Goal: Transaction & Acquisition: Purchase product/service

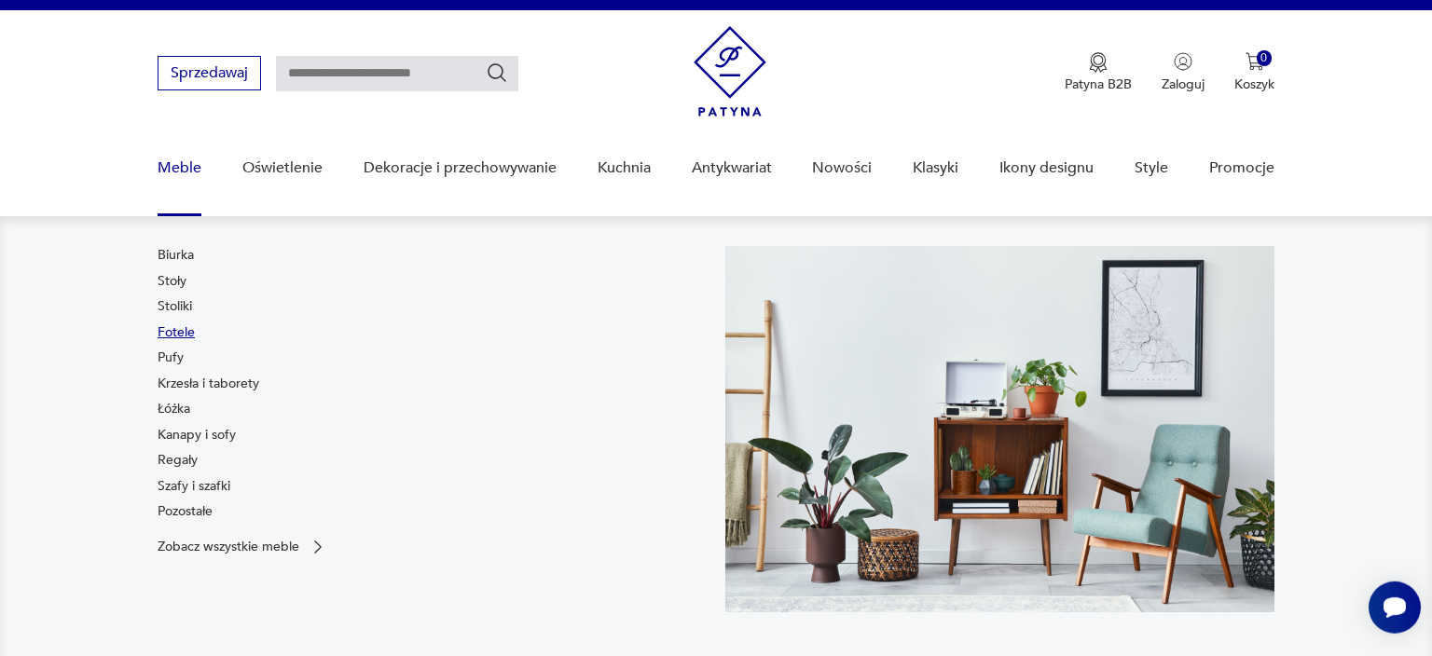
click at [185, 333] on link "Fotele" at bounding box center [176, 332] width 37 height 19
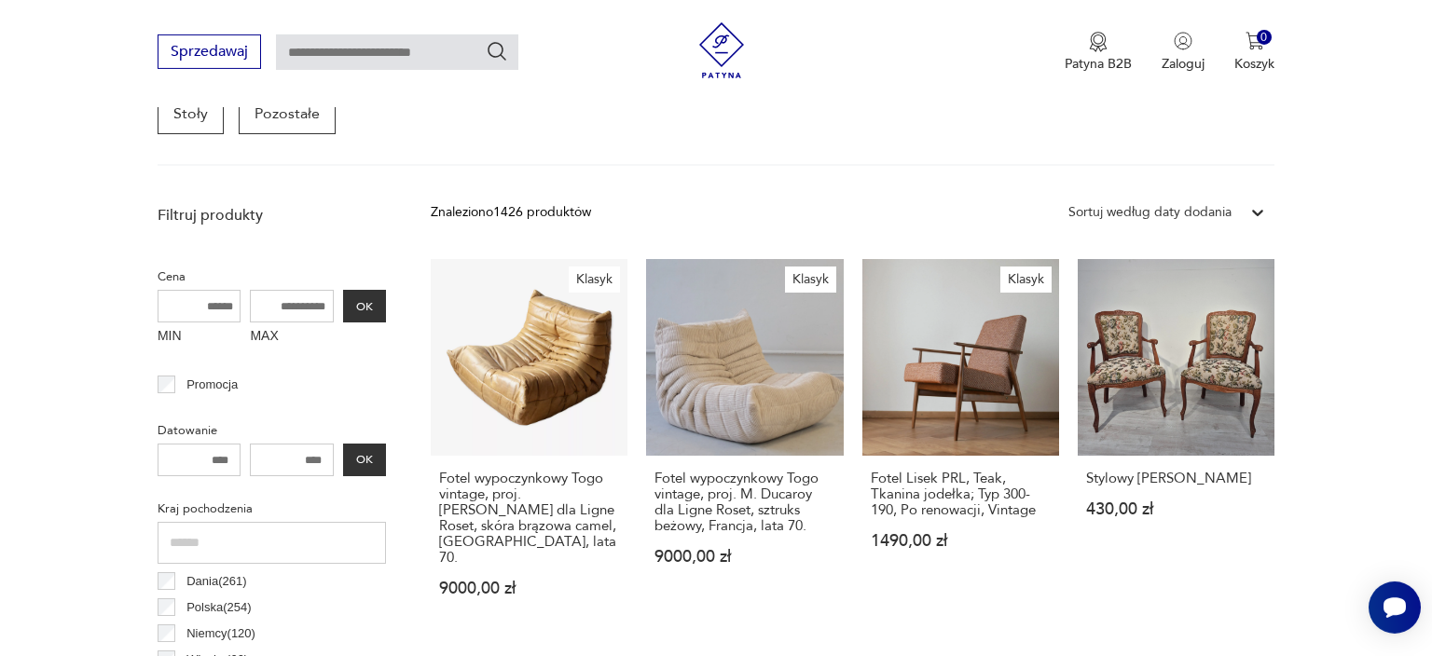
scroll to position [575, 0]
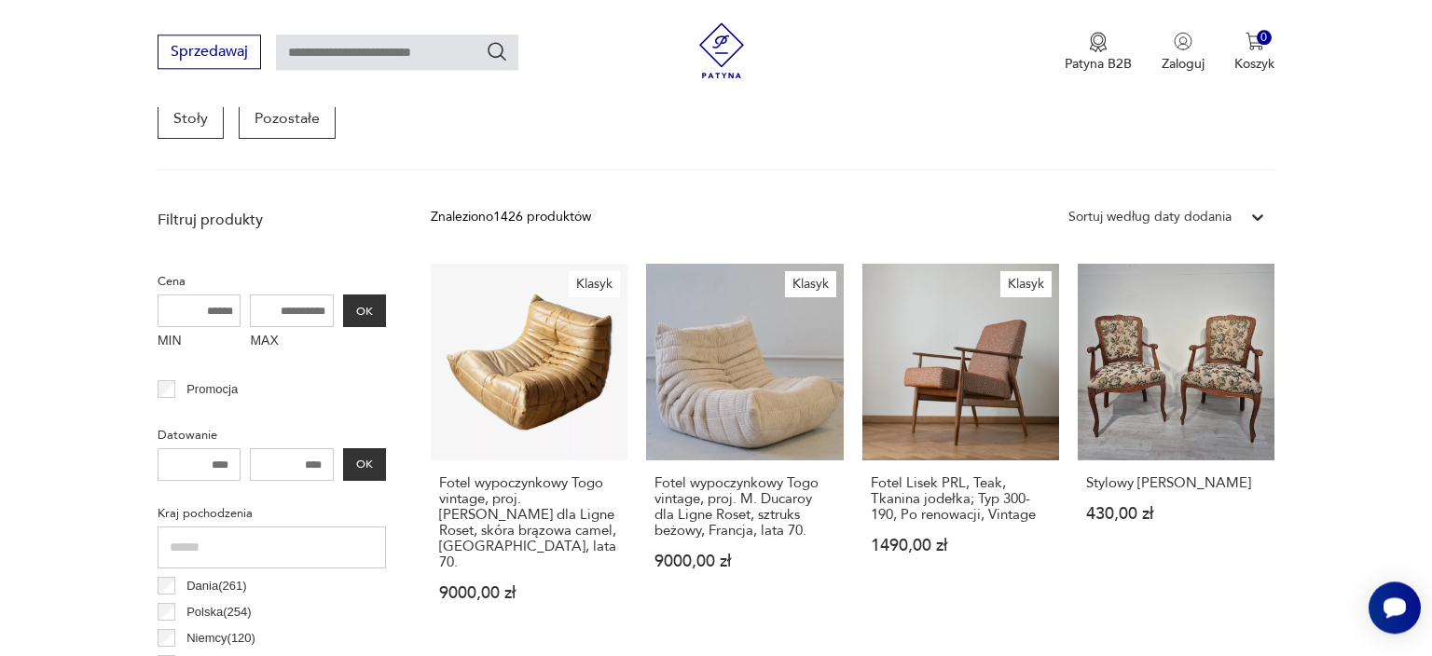
click at [1228, 215] on div "Sortuj według daty dodania" at bounding box center [1149, 217] width 163 height 21
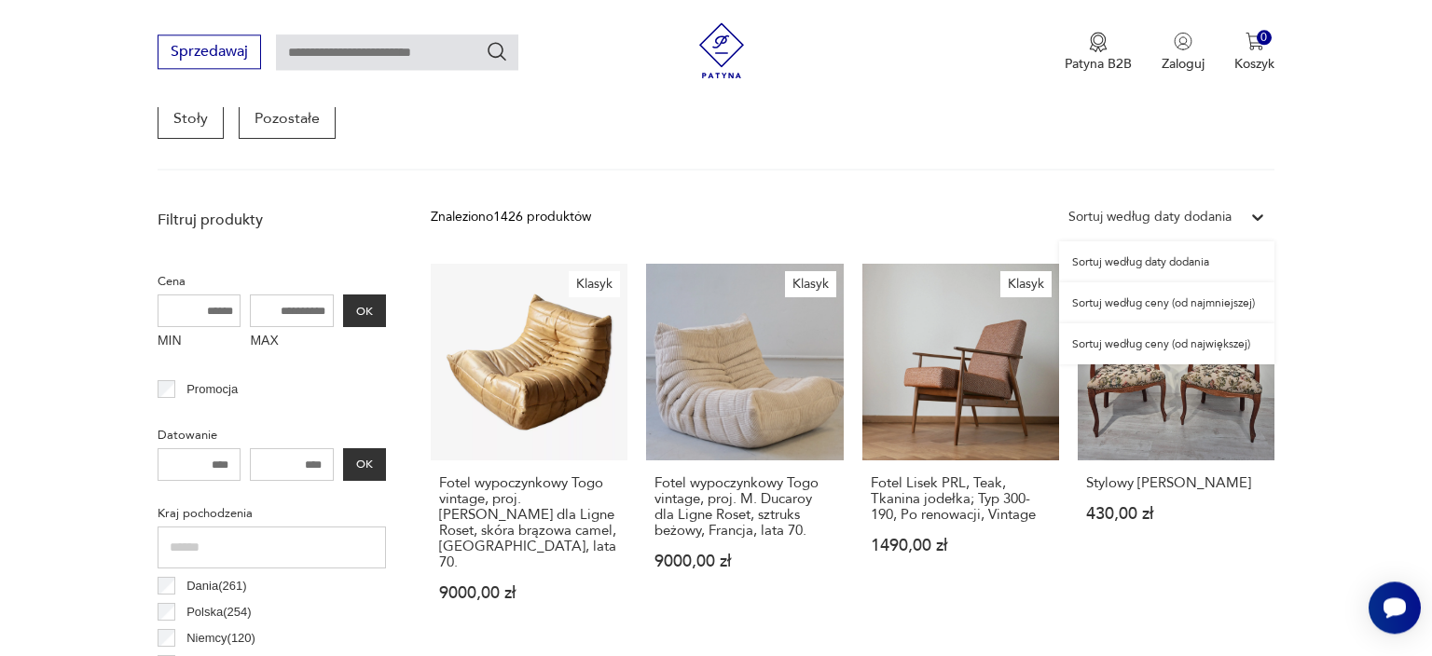
click at [1194, 306] on div "Sortuj według ceny (od najmniejszej)" at bounding box center [1166, 302] width 215 height 41
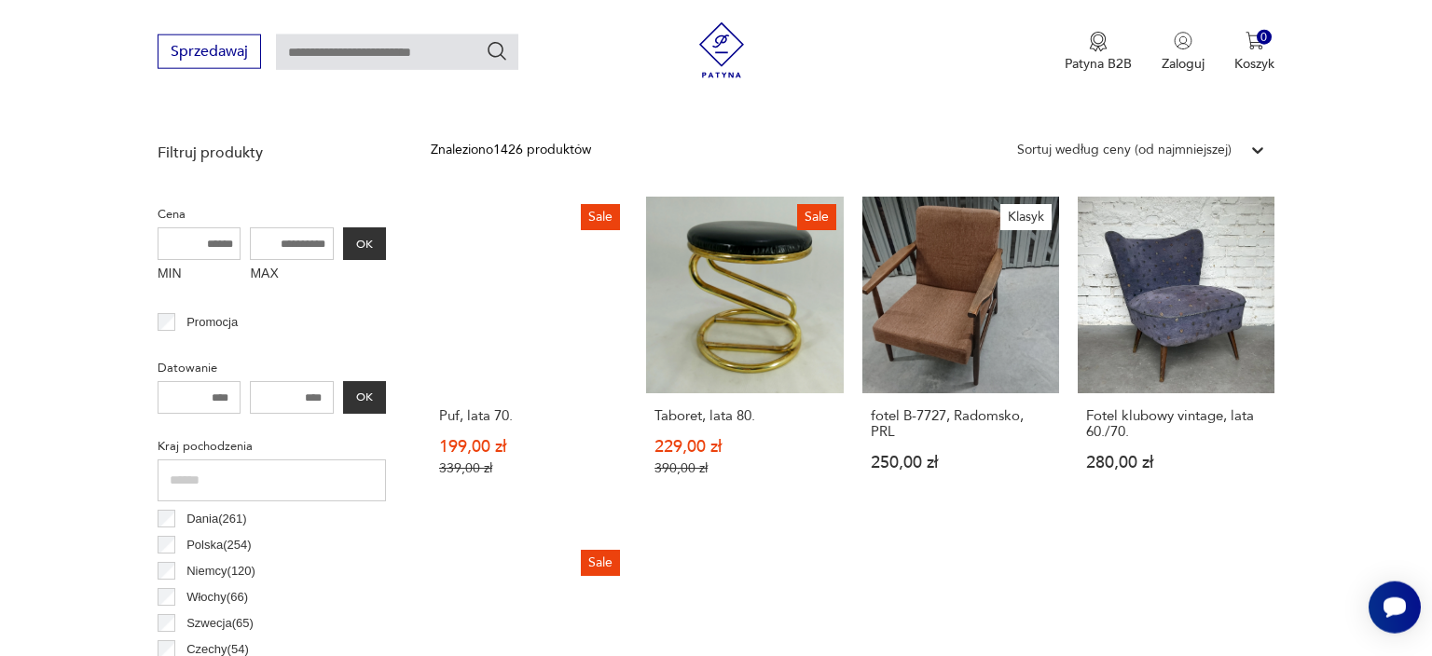
scroll to position [633, 0]
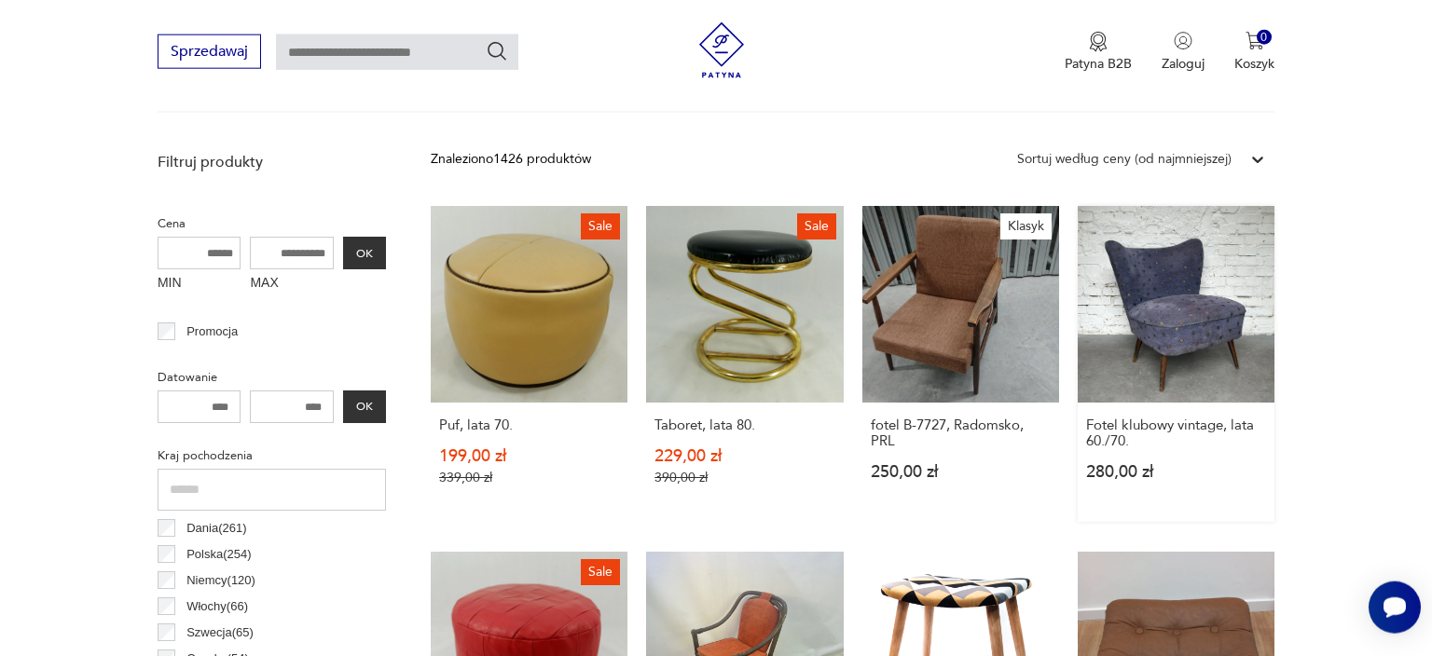
click at [1159, 280] on link "Fotel klubowy vintage, lata 60./70. 280,00 zł" at bounding box center [1176, 364] width 197 height 316
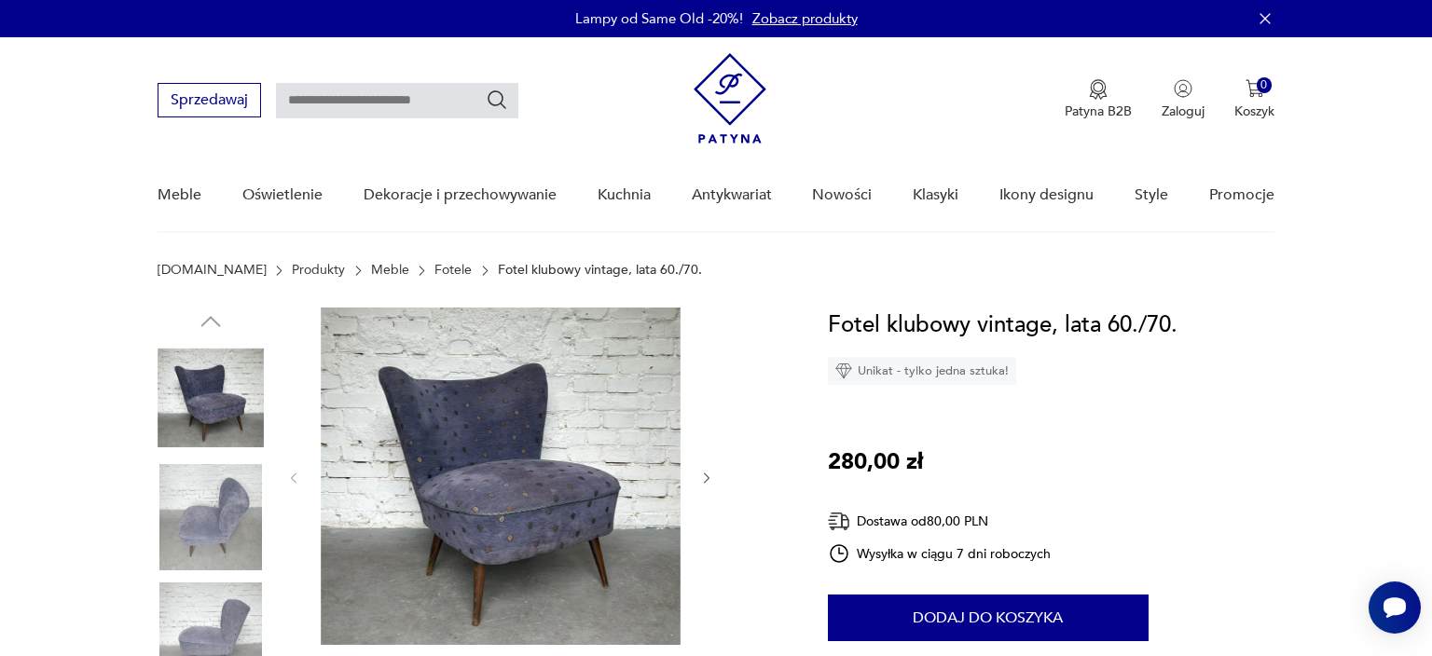
click at [531, 479] on img at bounding box center [501, 476] width 360 height 337
click at [0, 0] on img at bounding box center [0, 0] width 0 height 0
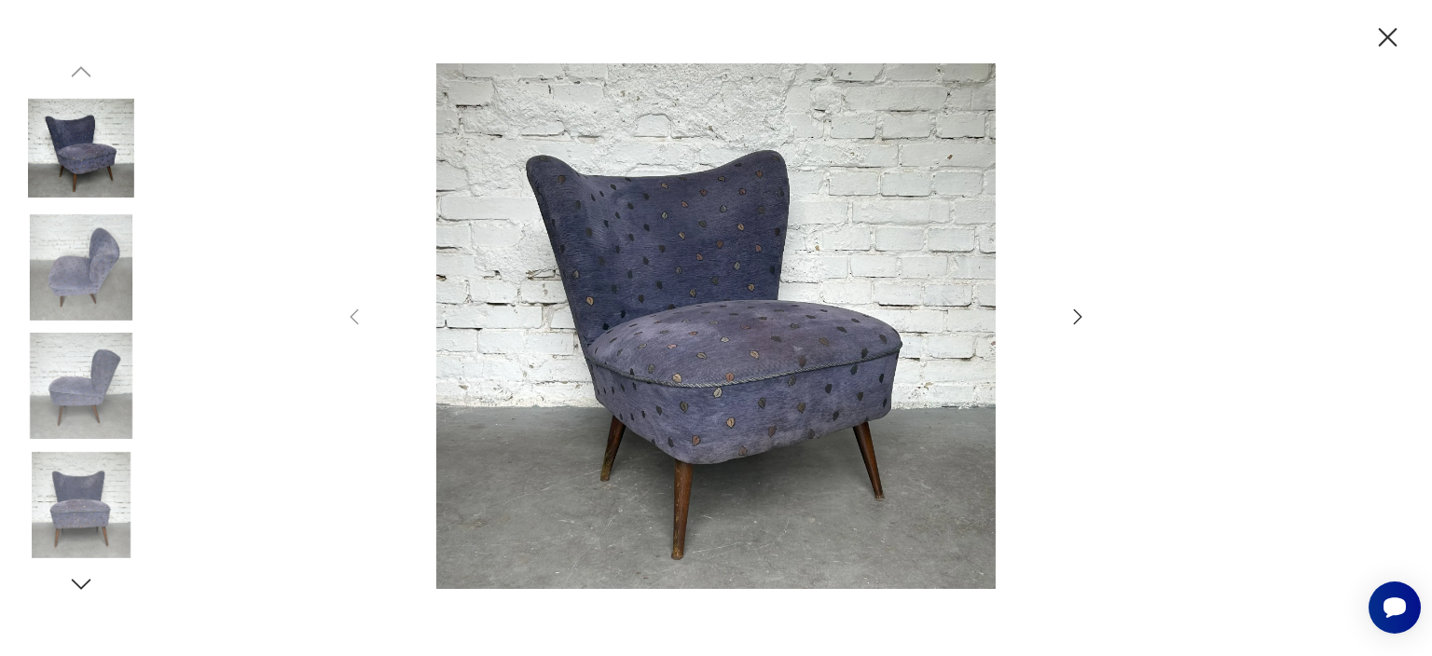
click at [531, 479] on img at bounding box center [716, 325] width 664 height 525
click at [754, 388] on img at bounding box center [716, 325] width 664 height 525
click at [1079, 323] on icon "button" at bounding box center [1077, 317] width 22 height 22
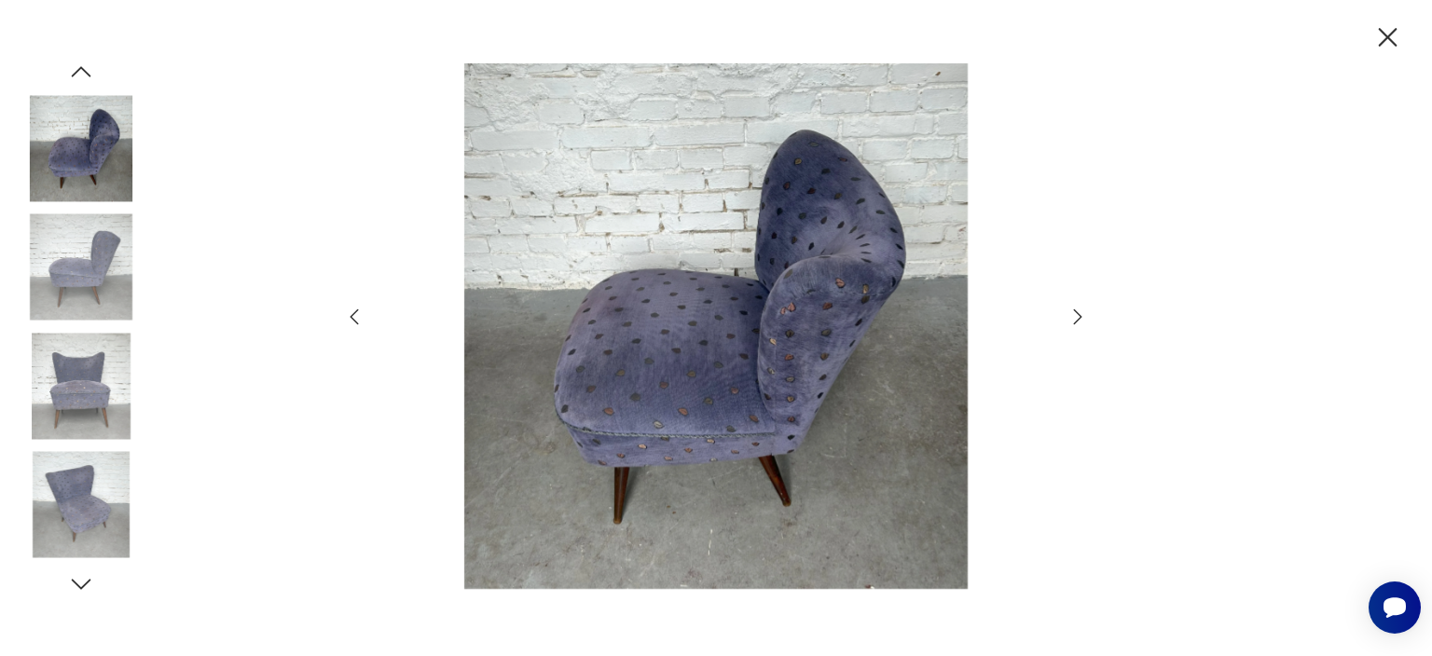
click at [1079, 323] on icon "button" at bounding box center [1077, 317] width 22 height 22
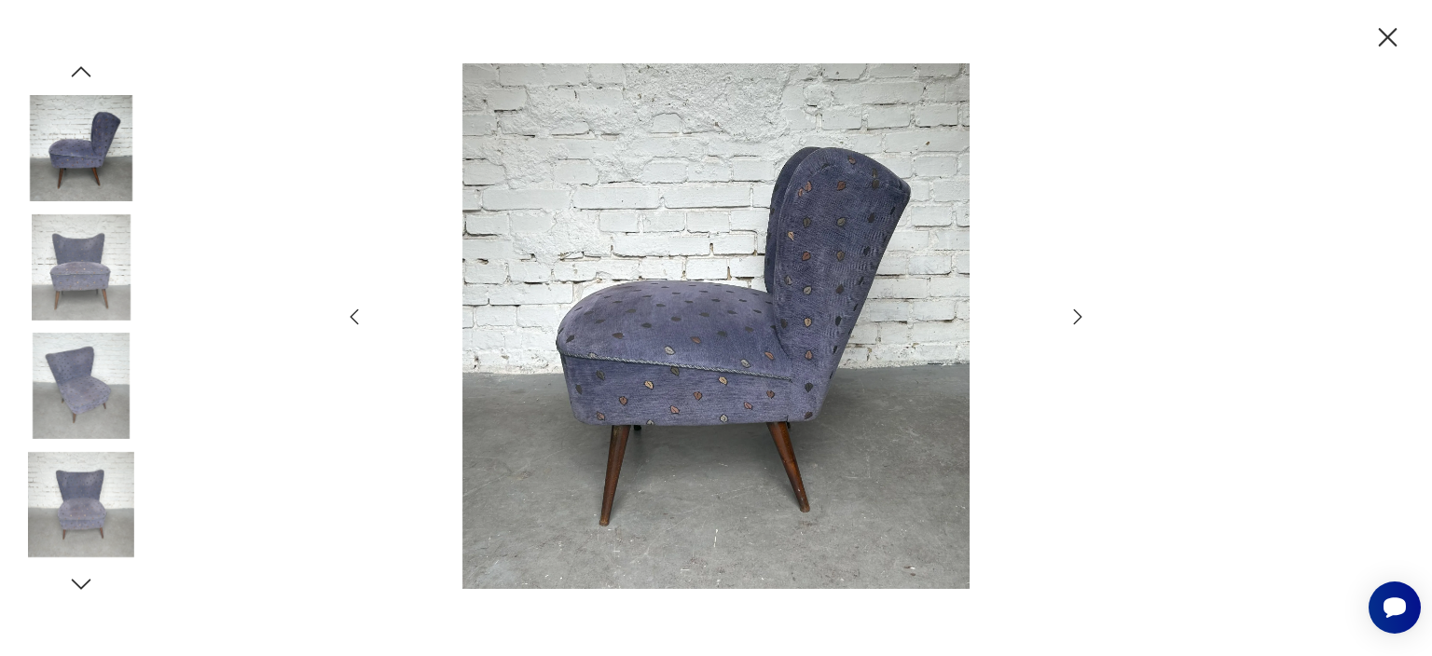
click at [1079, 324] on icon "button" at bounding box center [1077, 317] width 22 height 22
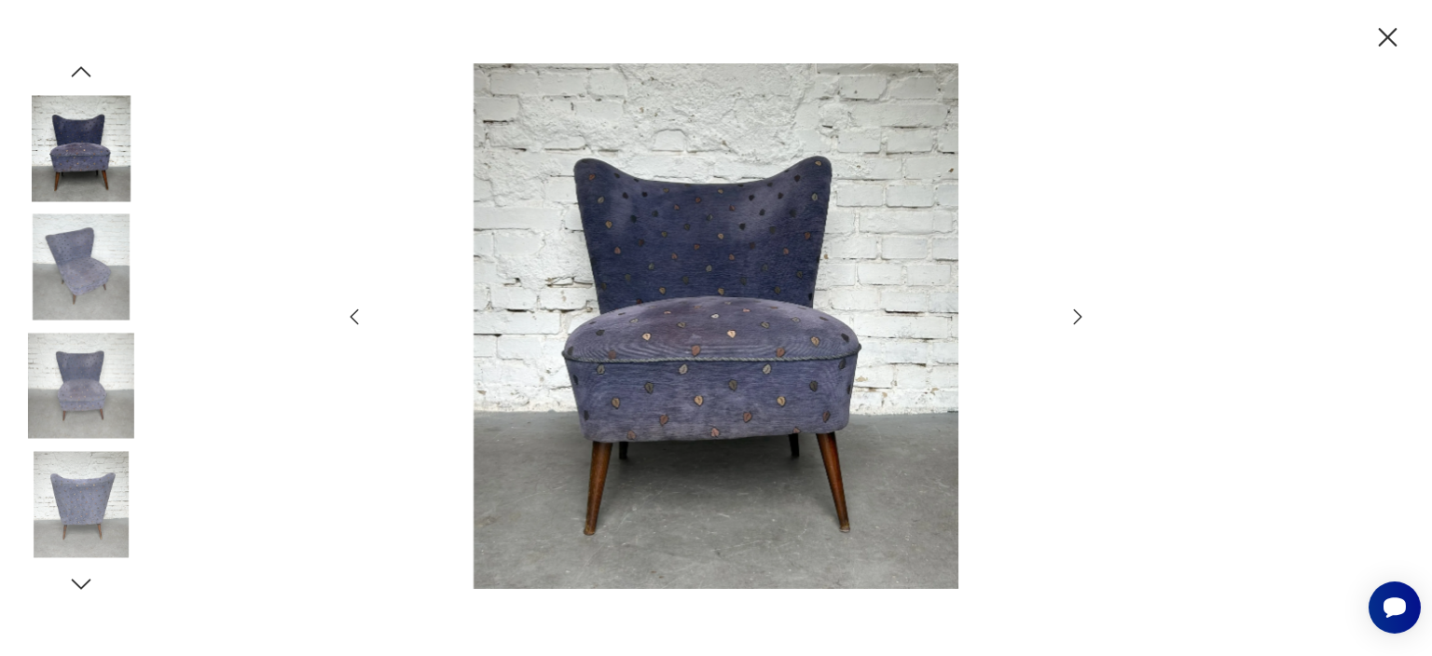
click at [1079, 324] on icon "button" at bounding box center [1077, 317] width 22 height 22
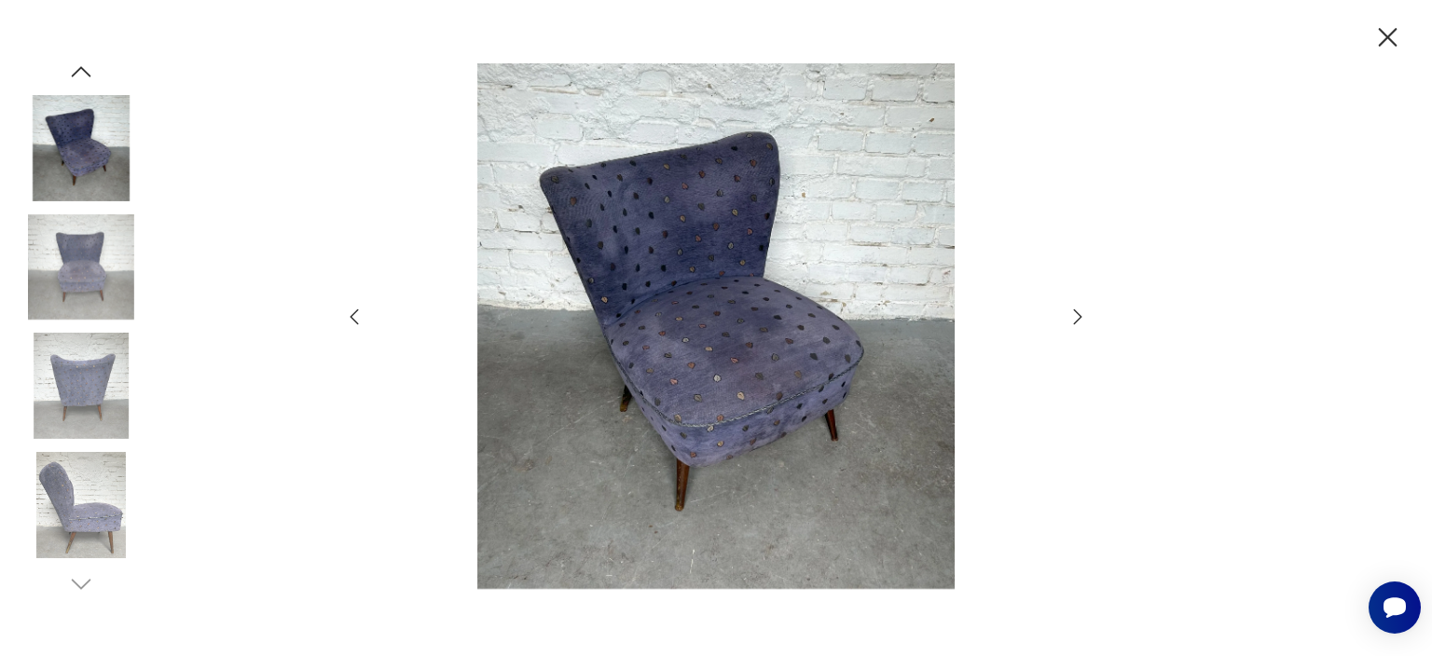
click at [1079, 322] on icon "button" at bounding box center [1077, 317] width 22 height 22
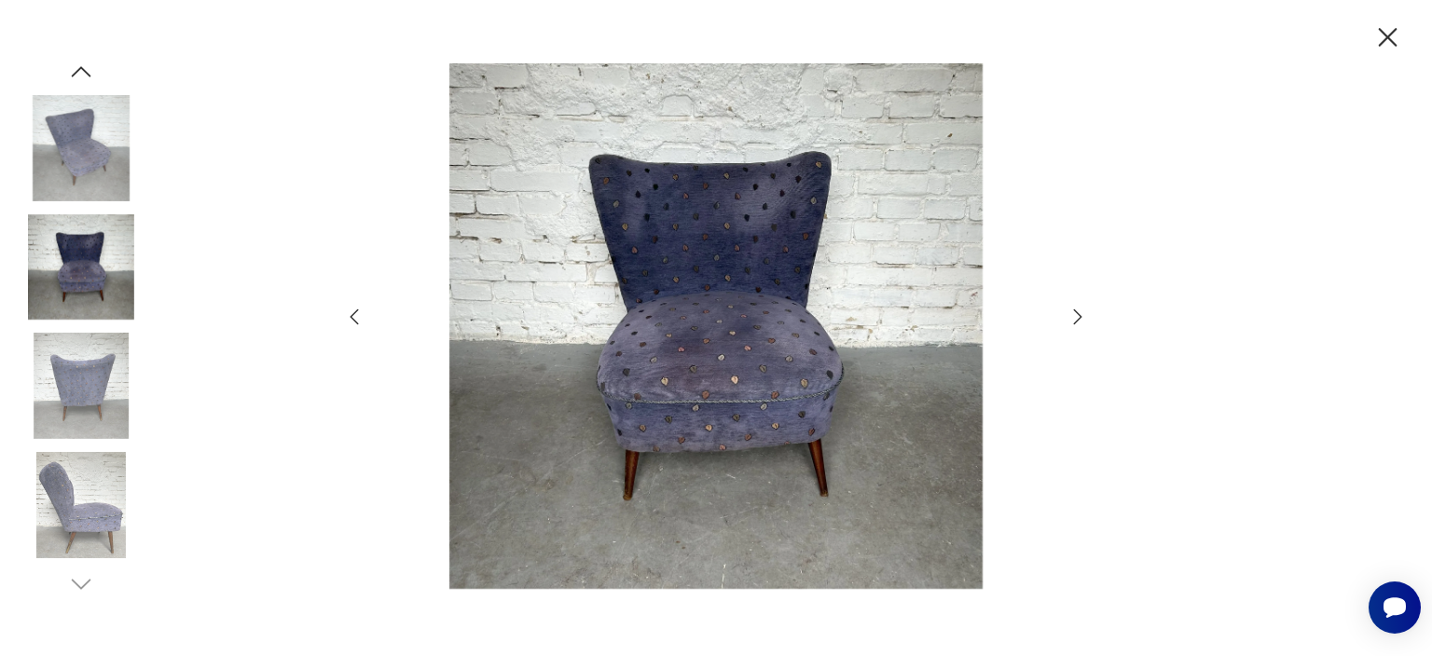
click at [1079, 322] on icon "button" at bounding box center [1077, 317] width 22 height 22
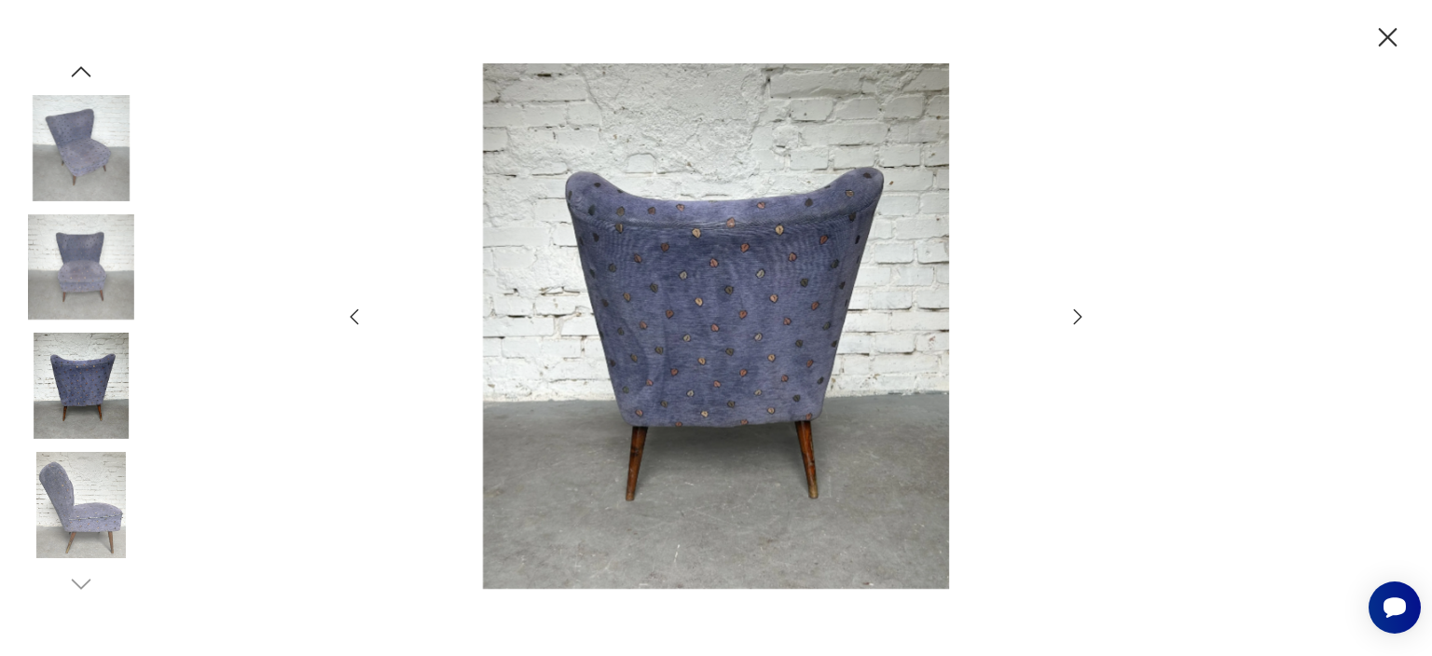
click at [1079, 322] on icon "button" at bounding box center [1077, 317] width 22 height 22
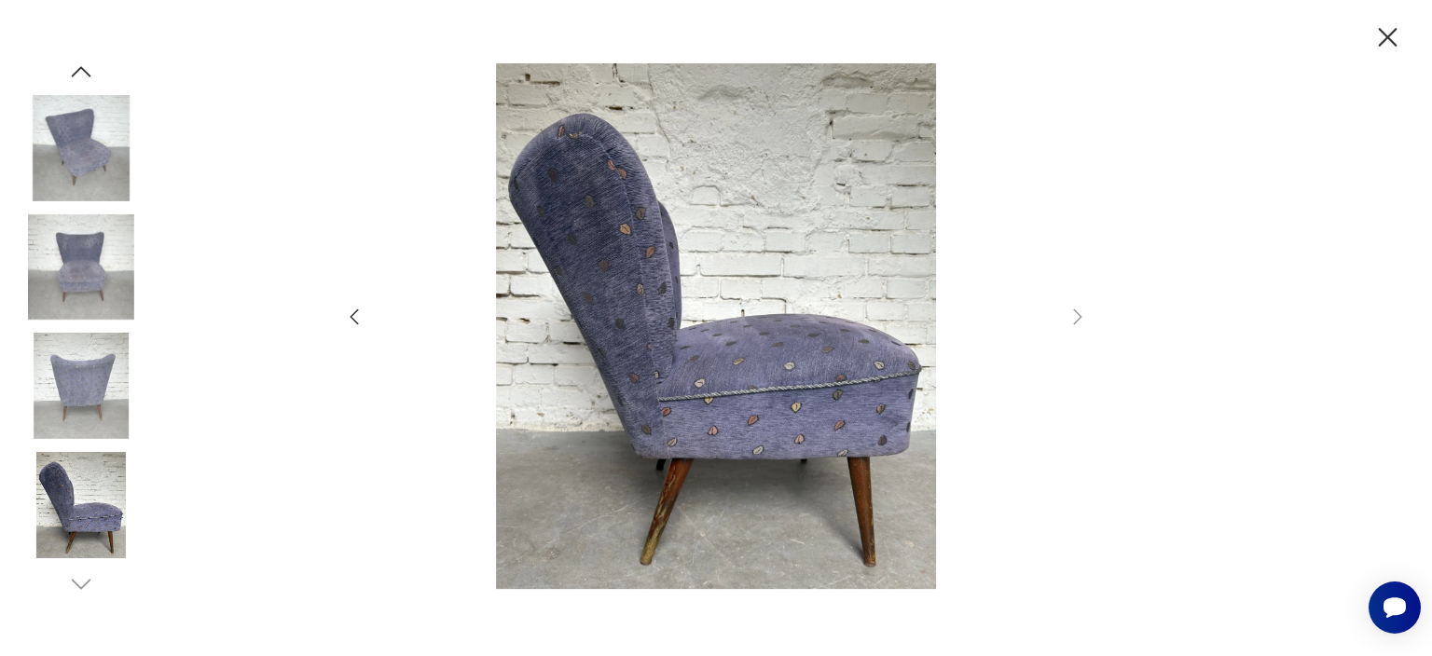
click at [76, 252] on img at bounding box center [81, 267] width 106 height 106
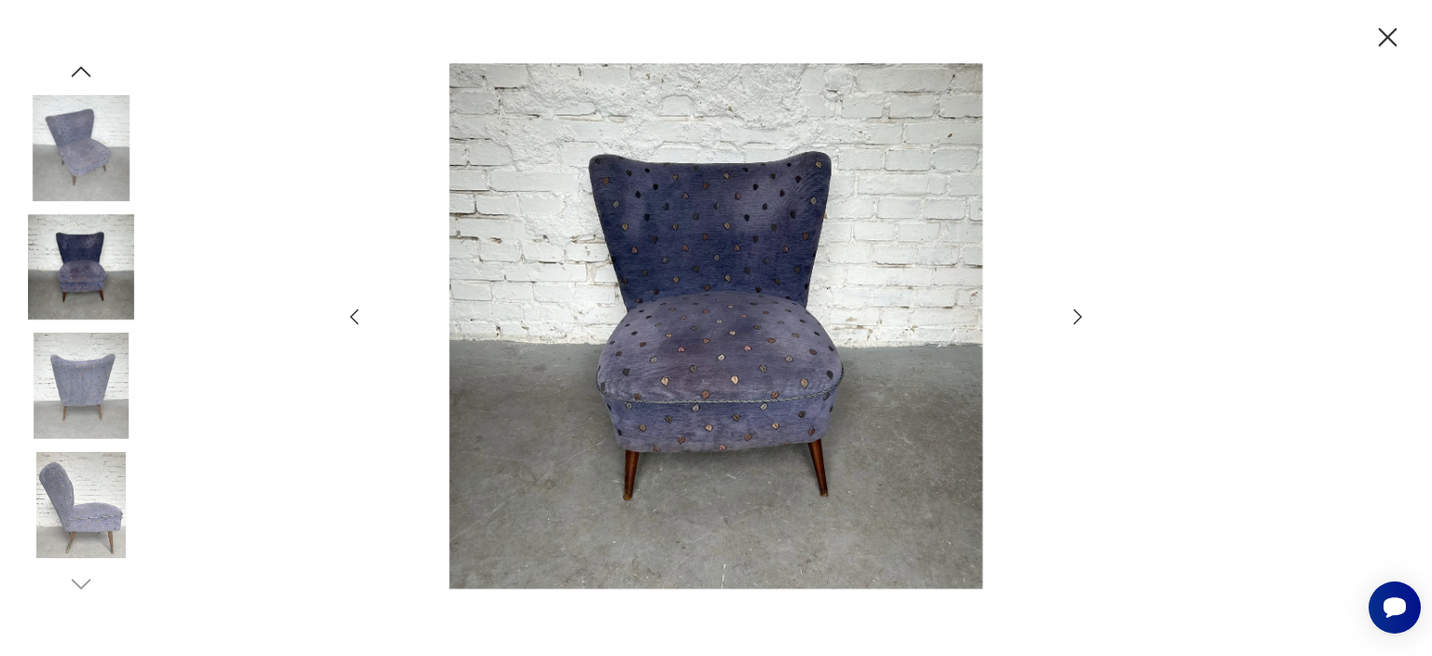
click at [1290, 327] on div at bounding box center [716, 328] width 1432 height 656
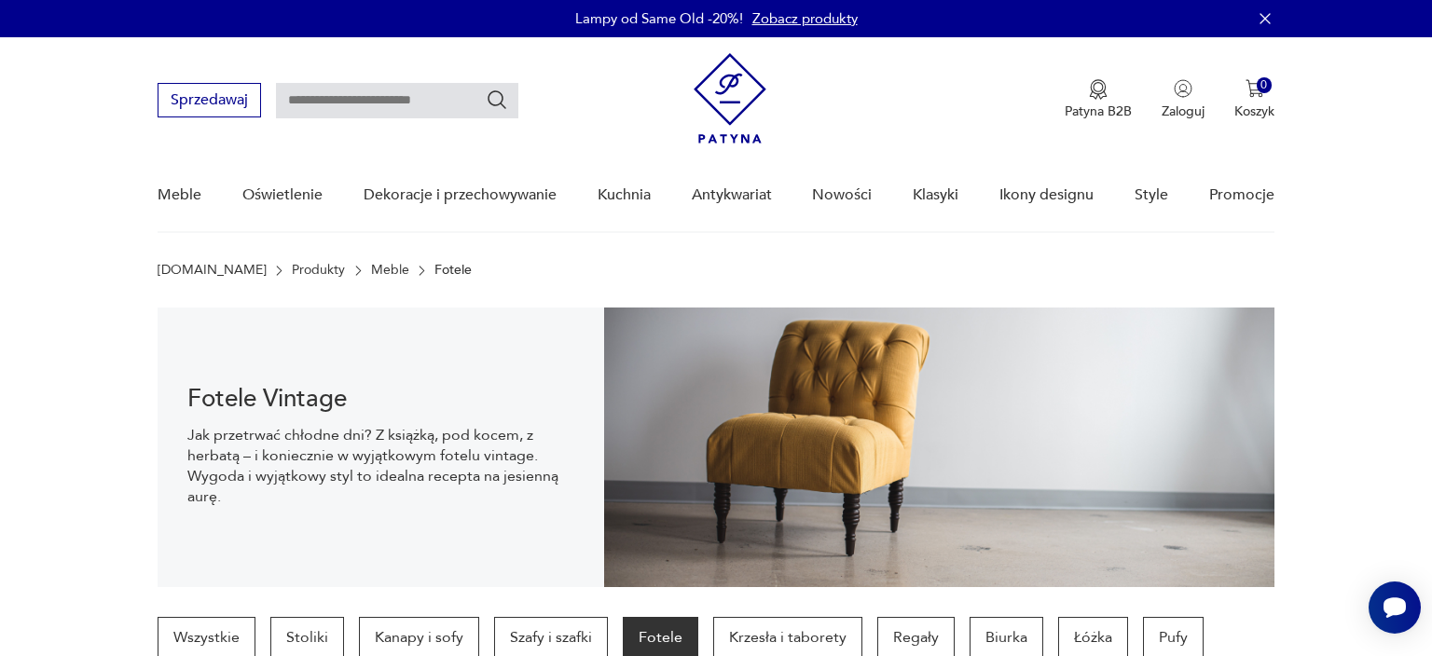
scroll to position [371, 0]
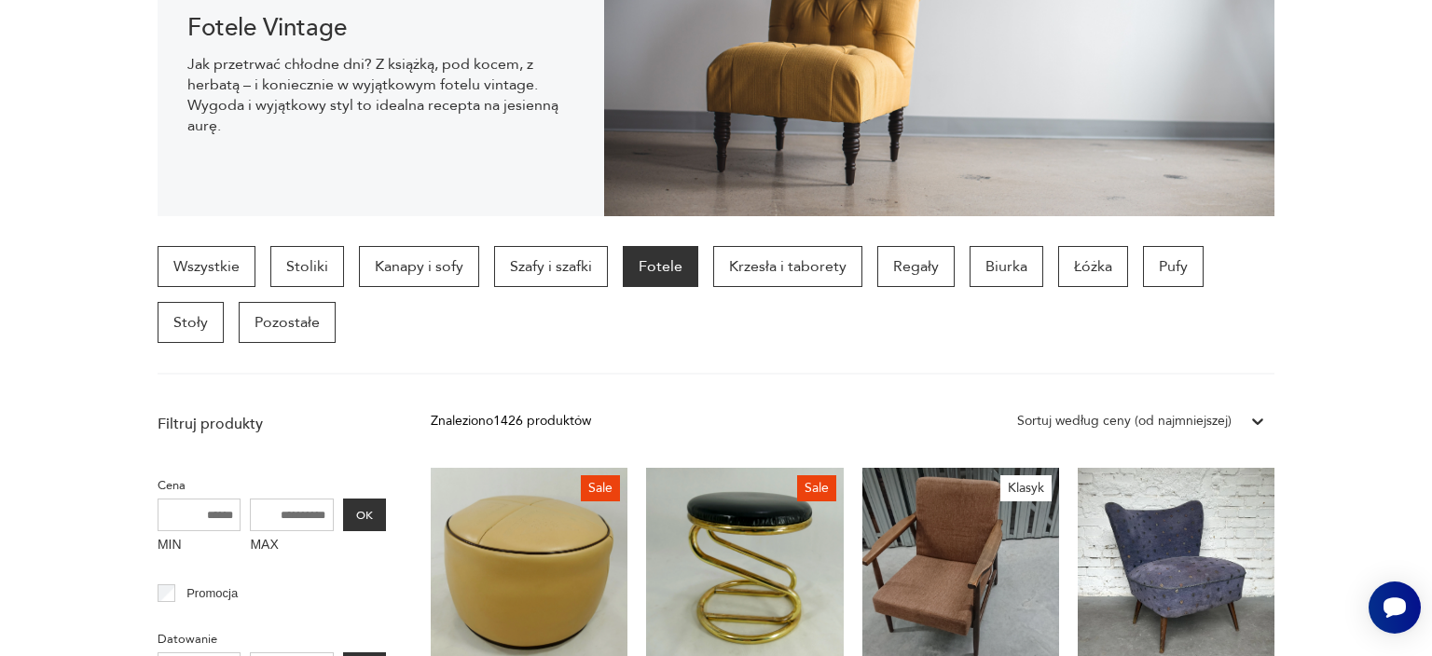
click at [1381, 335] on section "Wszystkie Stoliki Kanapy i sofy Szafy i szafki Fotele Krzesła i taborety Regały…" at bounding box center [716, 310] width 1432 height 129
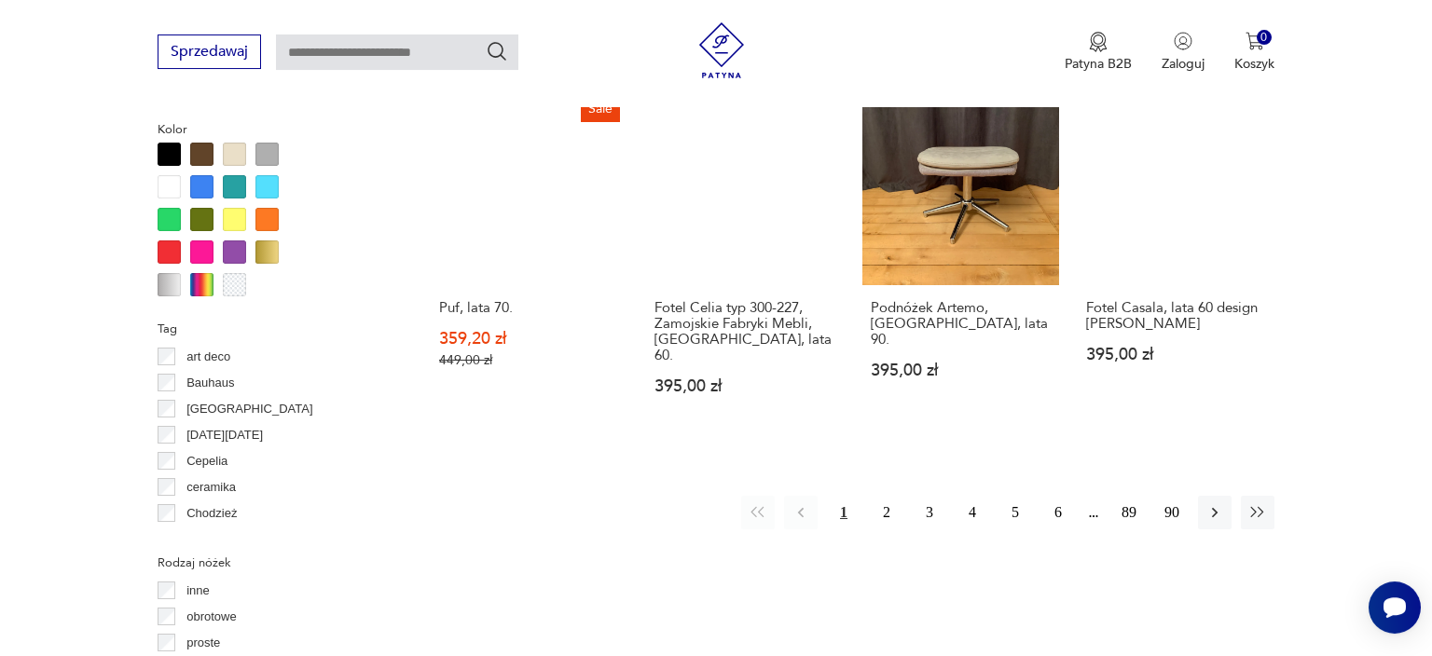
scroll to position [1798, 0]
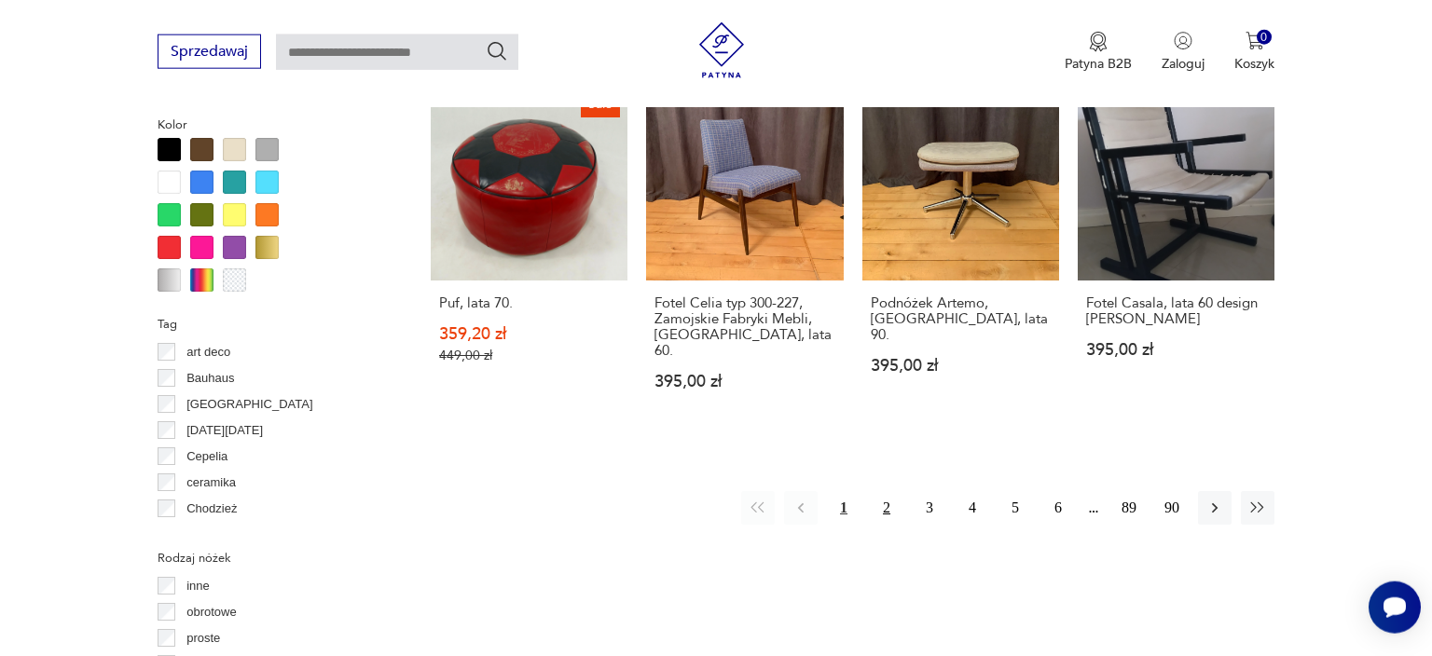
click at [886, 492] on button "2" at bounding box center [887, 508] width 34 height 34
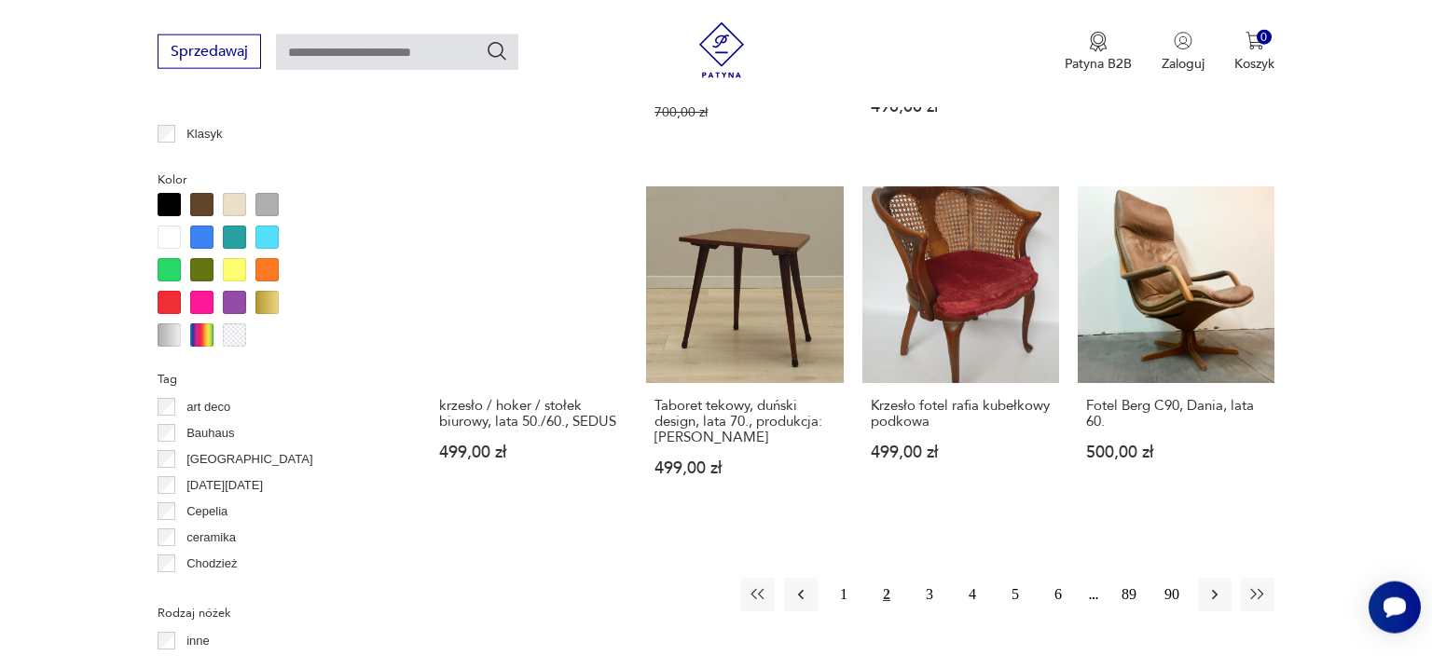
scroll to position [1748, 0]
